Goal: Download file/media

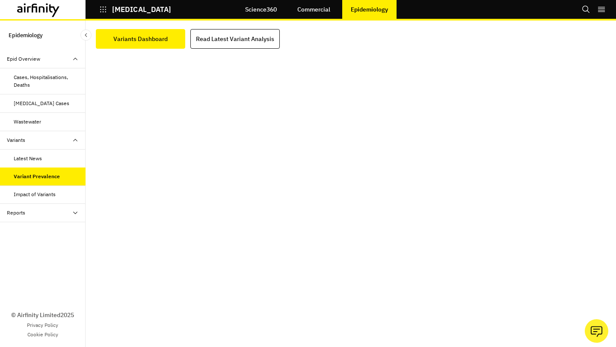
click at [38, 222] on div "Reports" at bounding box center [43, 213] width 86 height 18
click at [33, 236] on div "Reports" at bounding box center [43, 232] width 86 height 18
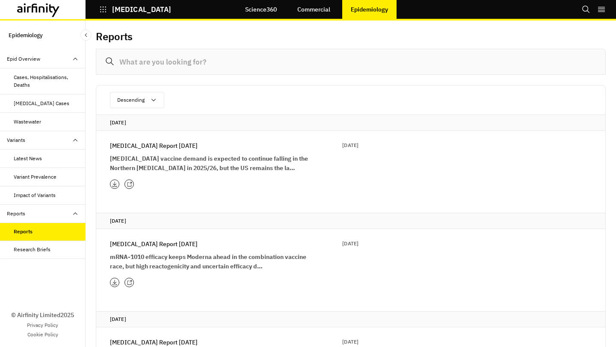
scroll to position [1, 0]
click at [163, 243] on p "[MEDICAL_DATA] Report [DATE]" at bounding box center [154, 242] width 88 height 9
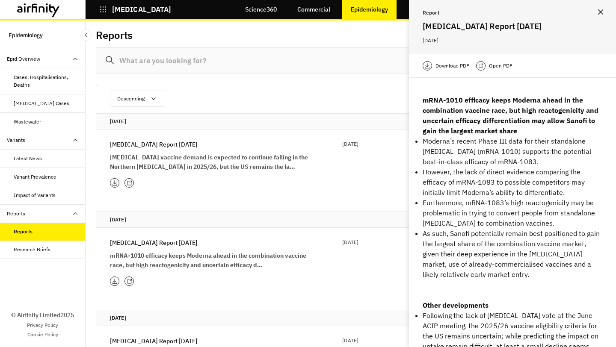
click at [447, 68] on p "Download PDF" at bounding box center [453, 66] width 34 height 9
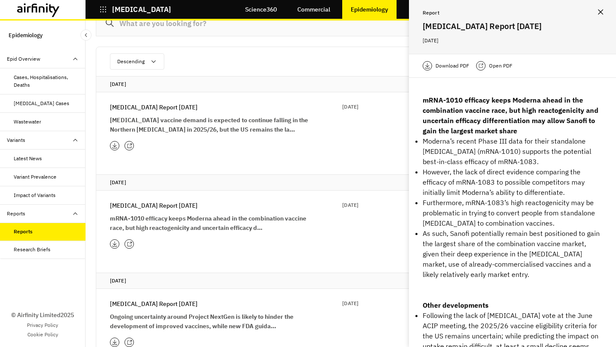
scroll to position [46, 0]
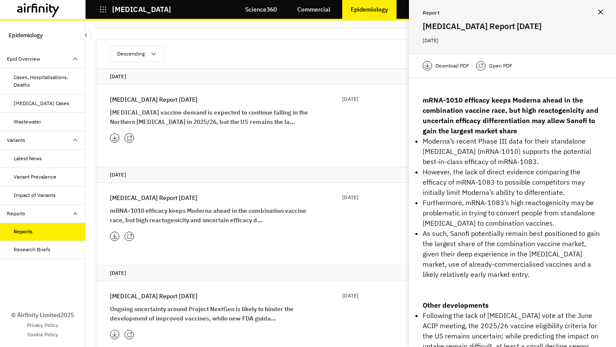
click at [168, 296] on p "[MEDICAL_DATA] Report [DATE]" at bounding box center [154, 296] width 88 height 9
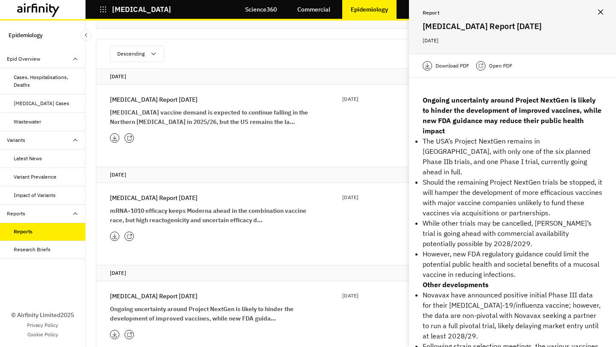
click at [466, 64] on p "Download PDF" at bounding box center [453, 66] width 34 height 9
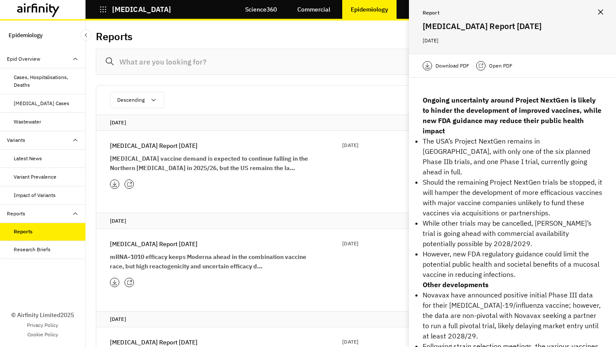
click at [150, 148] on p "[MEDICAL_DATA] Report [DATE]" at bounding box center [154, 145] width 88 height 9
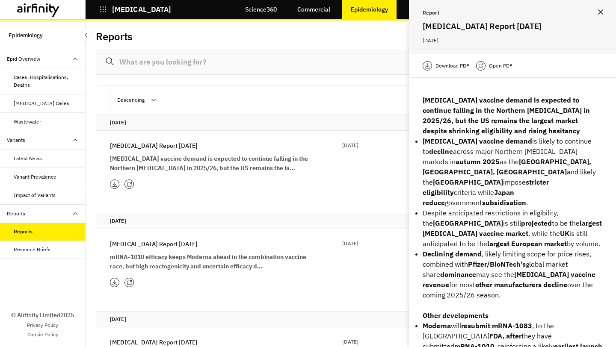
click at [454, 65] on p "Download PDF" at bounding box center [453, 66] width 34 height 9
drag, startPoint x: 178, startPoint y: 242, endPoint x: 215, endPoint y: 200, distance: 55.2
click at [178, 242] on p "[MEDICAL_DATA] Report [DATE]" at bounding box center [154, 244] width 88 height 9
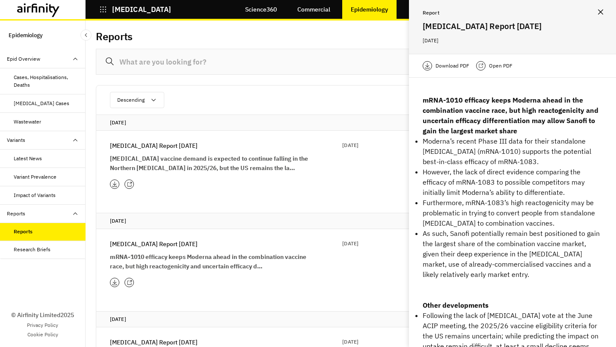
click at [452, 66] on p "Download PDF" at bounding box center [453, 66] width 34 height 9
